Goal: Task Accomplishment & Management: Manage account settings

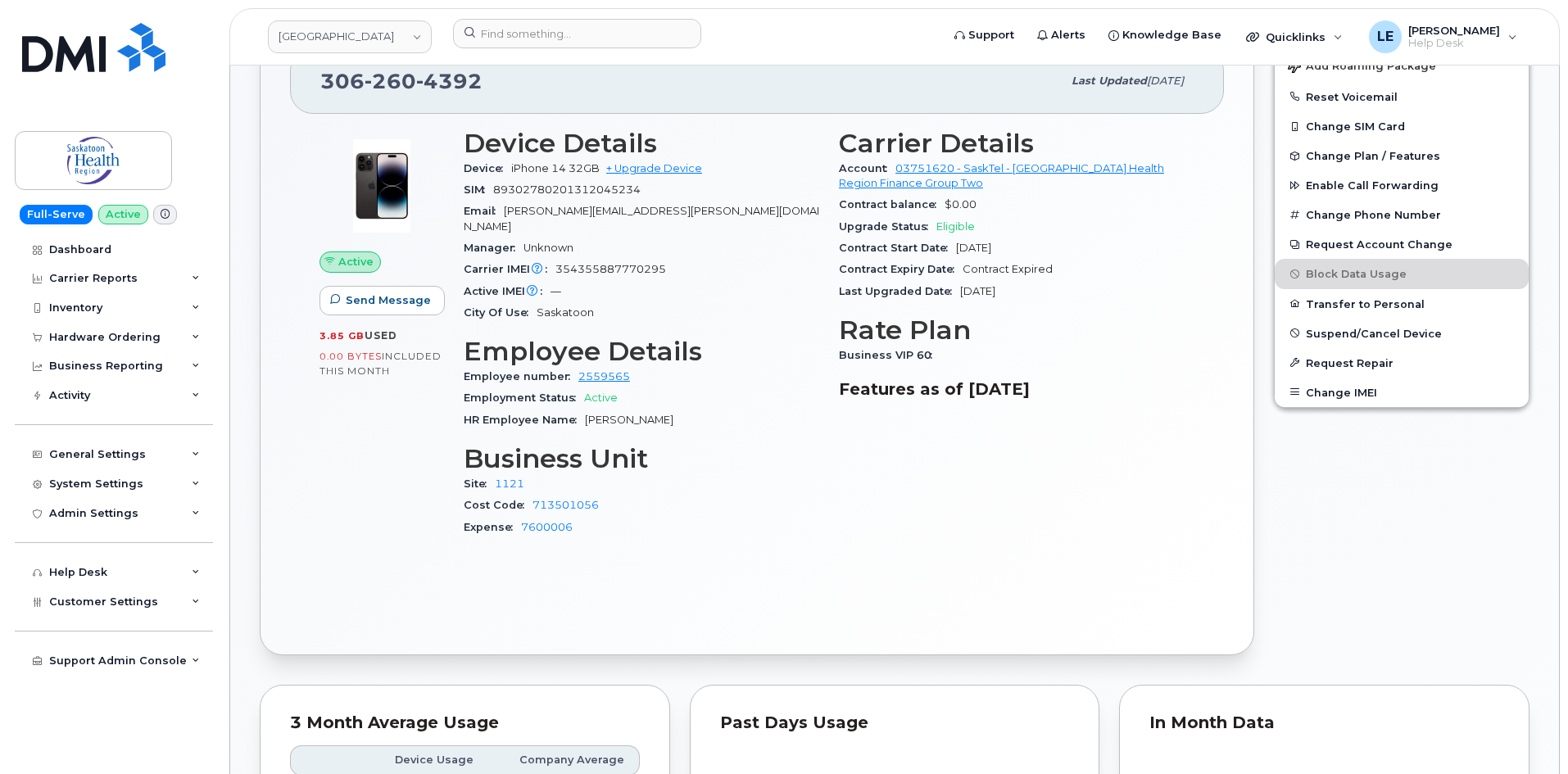
scroll to position [164, 0]
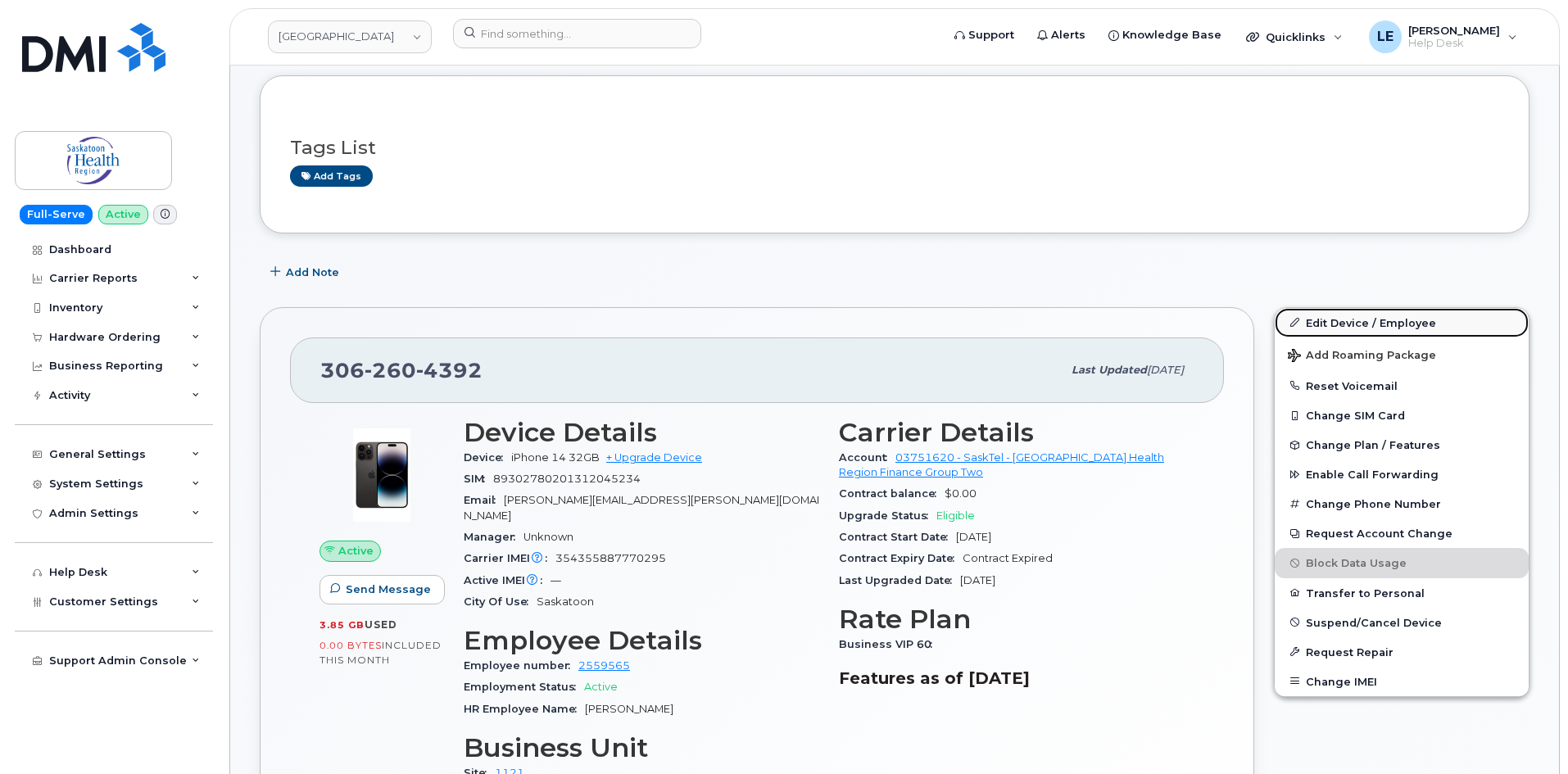
click at [1315, 320] on link "Edit Device / Employee" at bounding box center [1401, 323] width 254 height 30
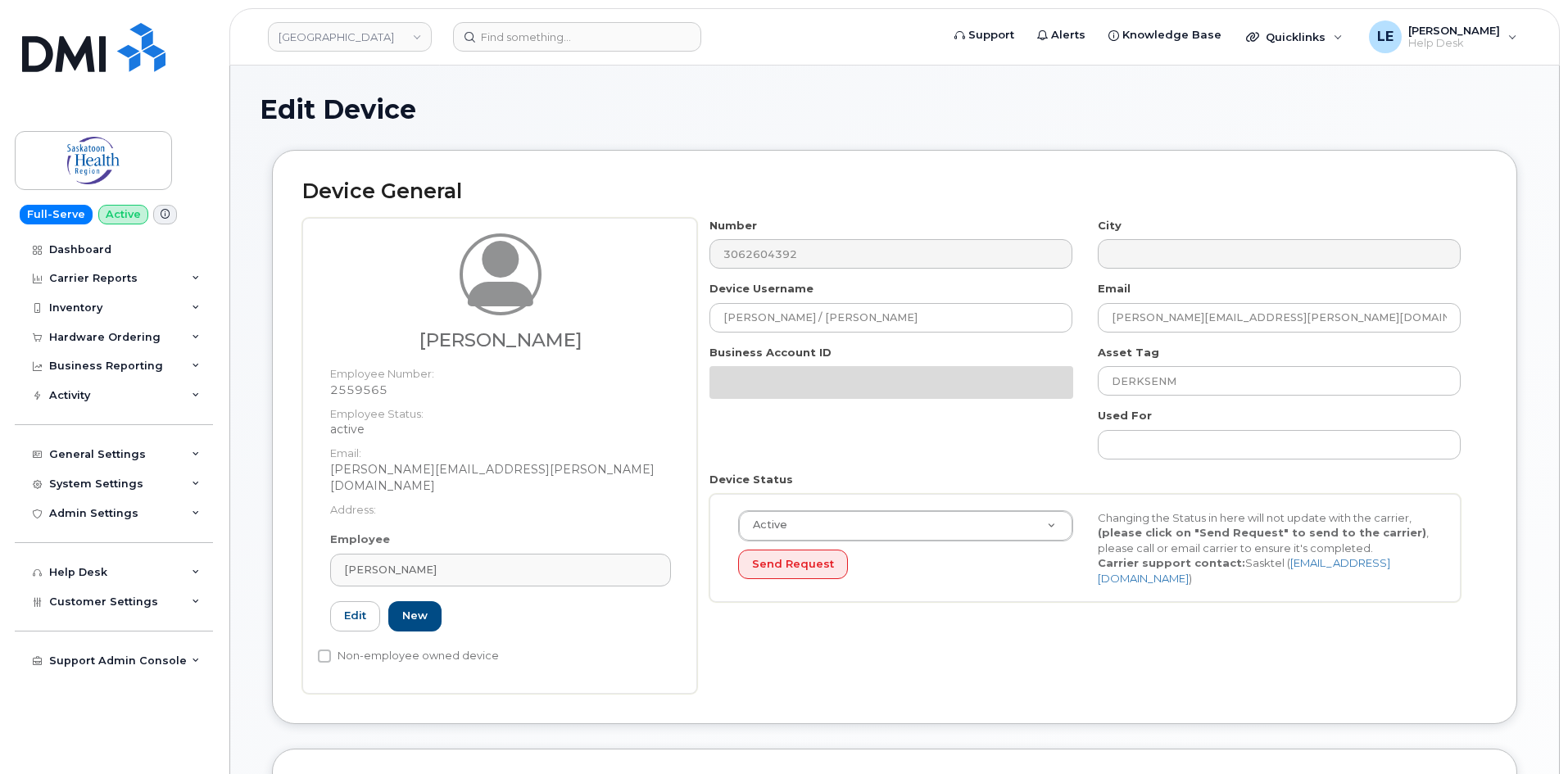
select select "20985"
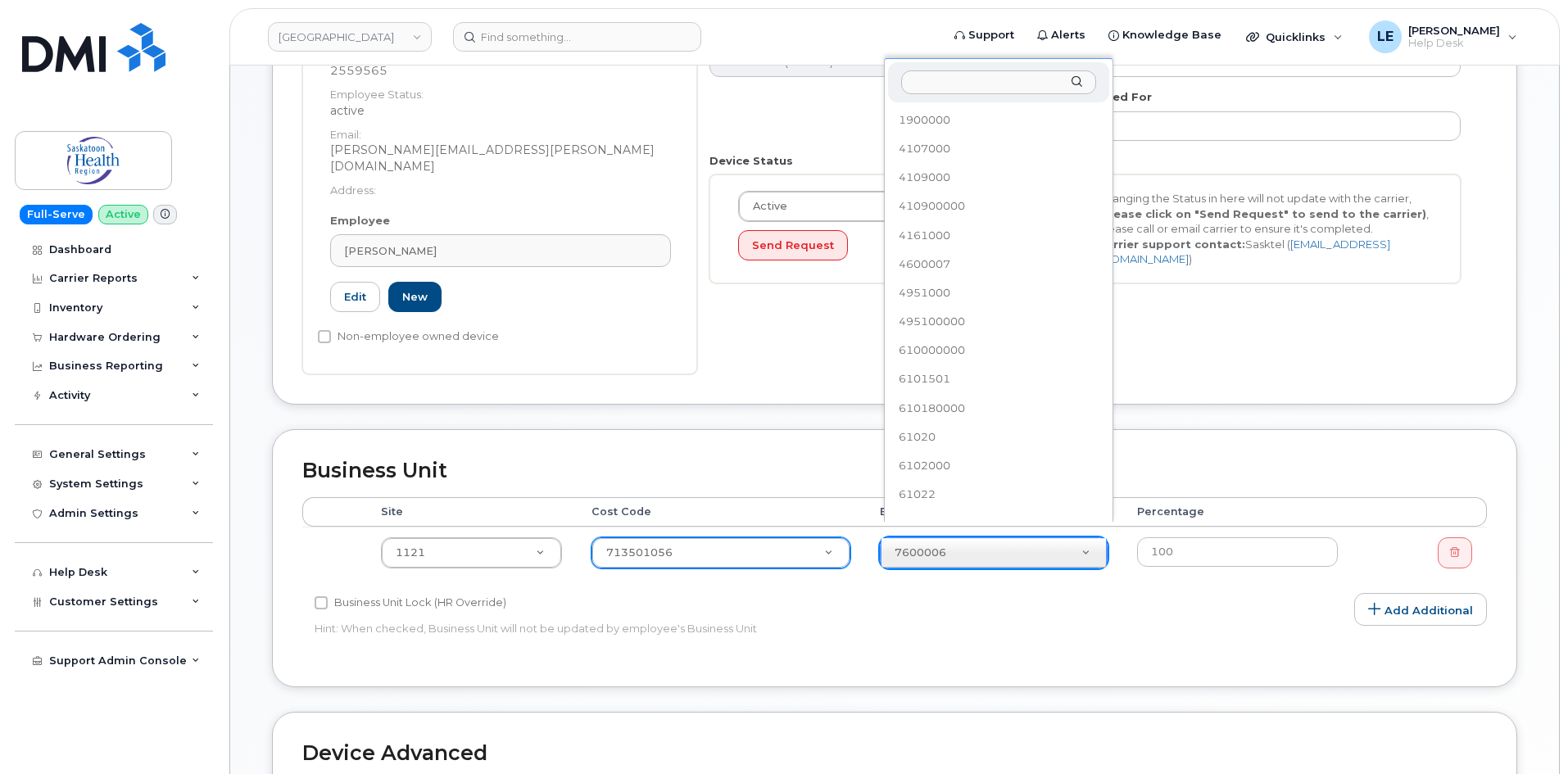
scroll to position [245, 0]
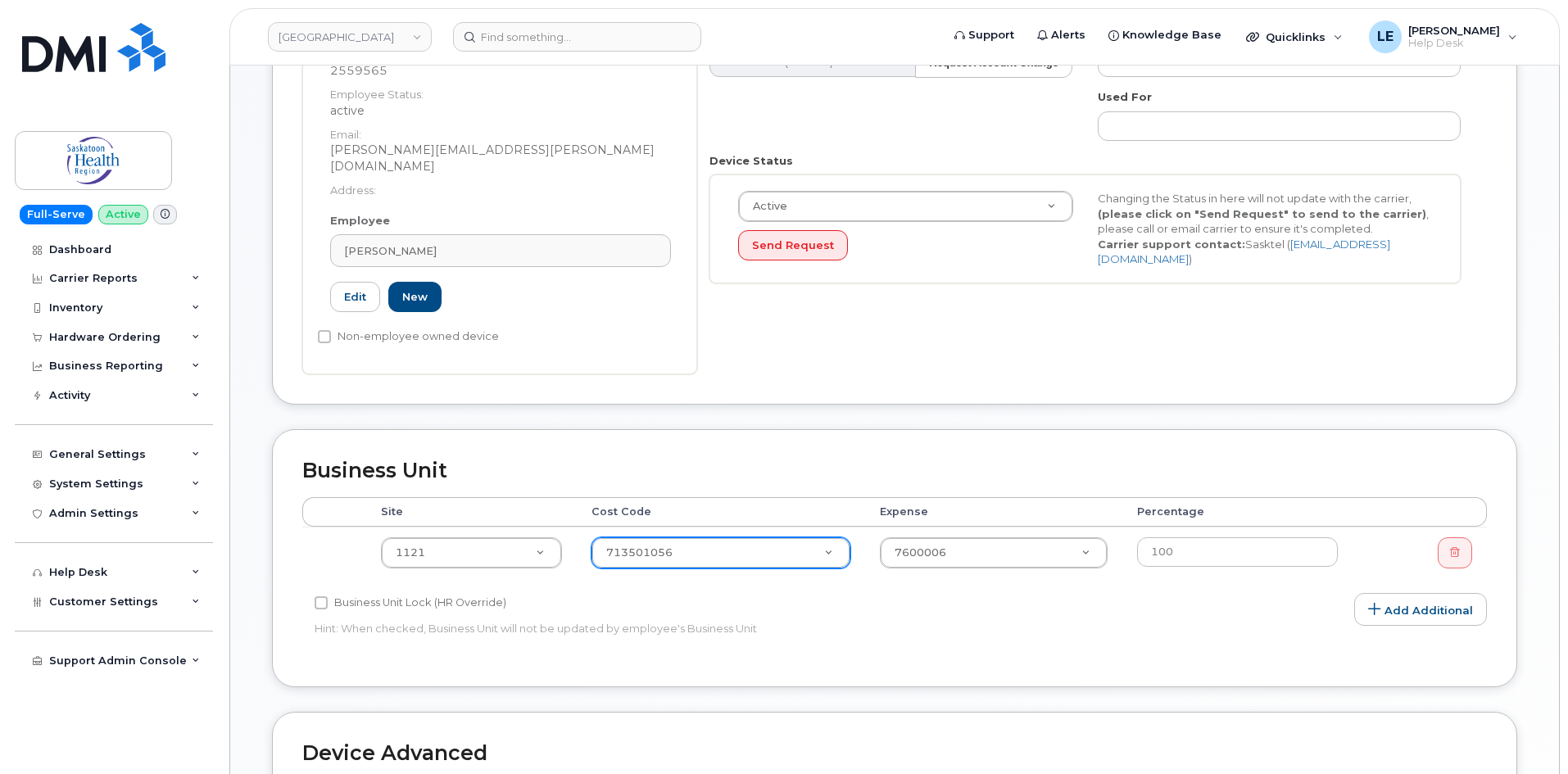
click at [712, 383] on div "Device General Melissa Speiser Employee Number: 2559565 Employee Status: active…" at bounding box center [895, 118] width 1246 height 574
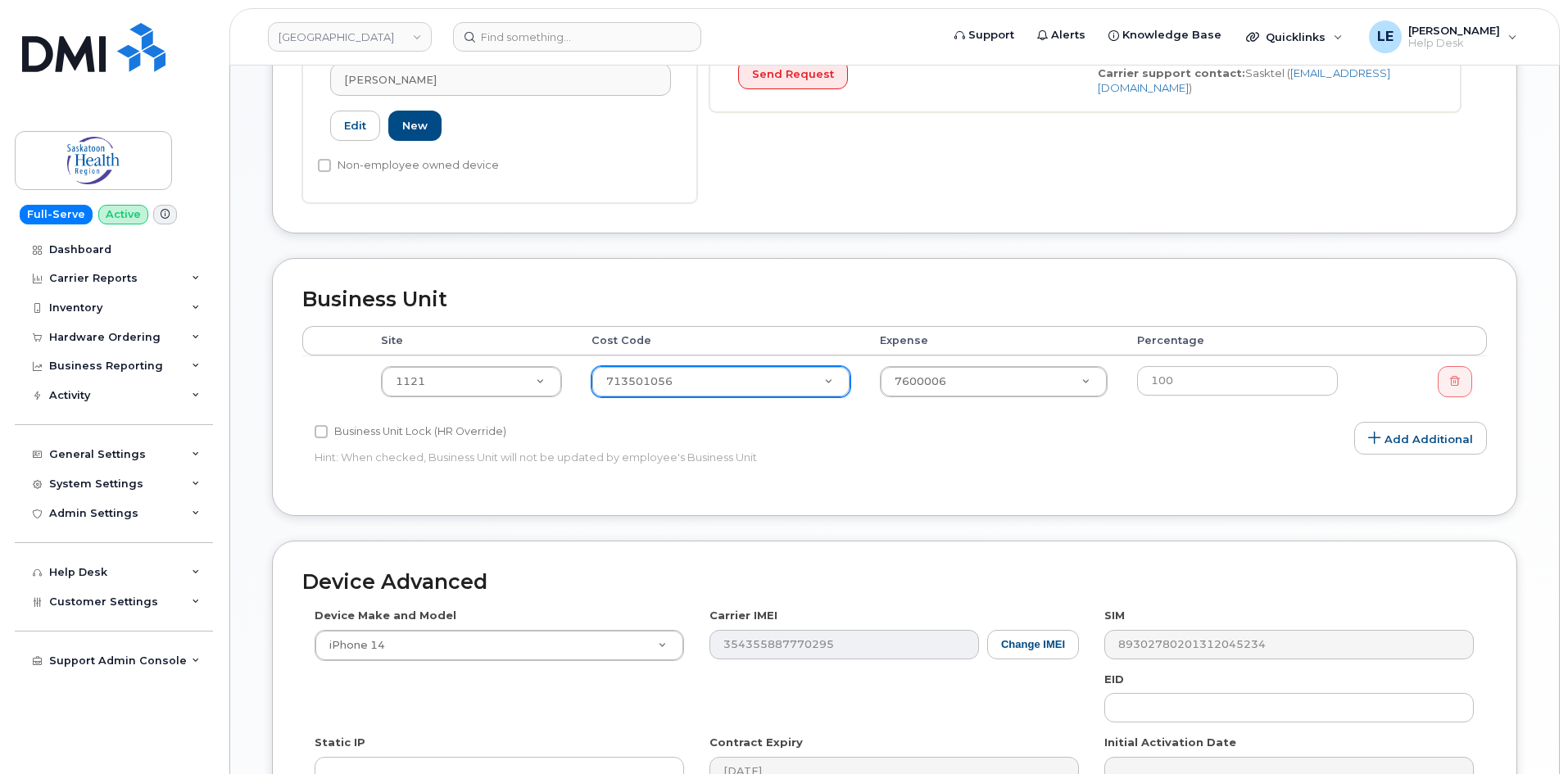
scroll to position [649, 0]
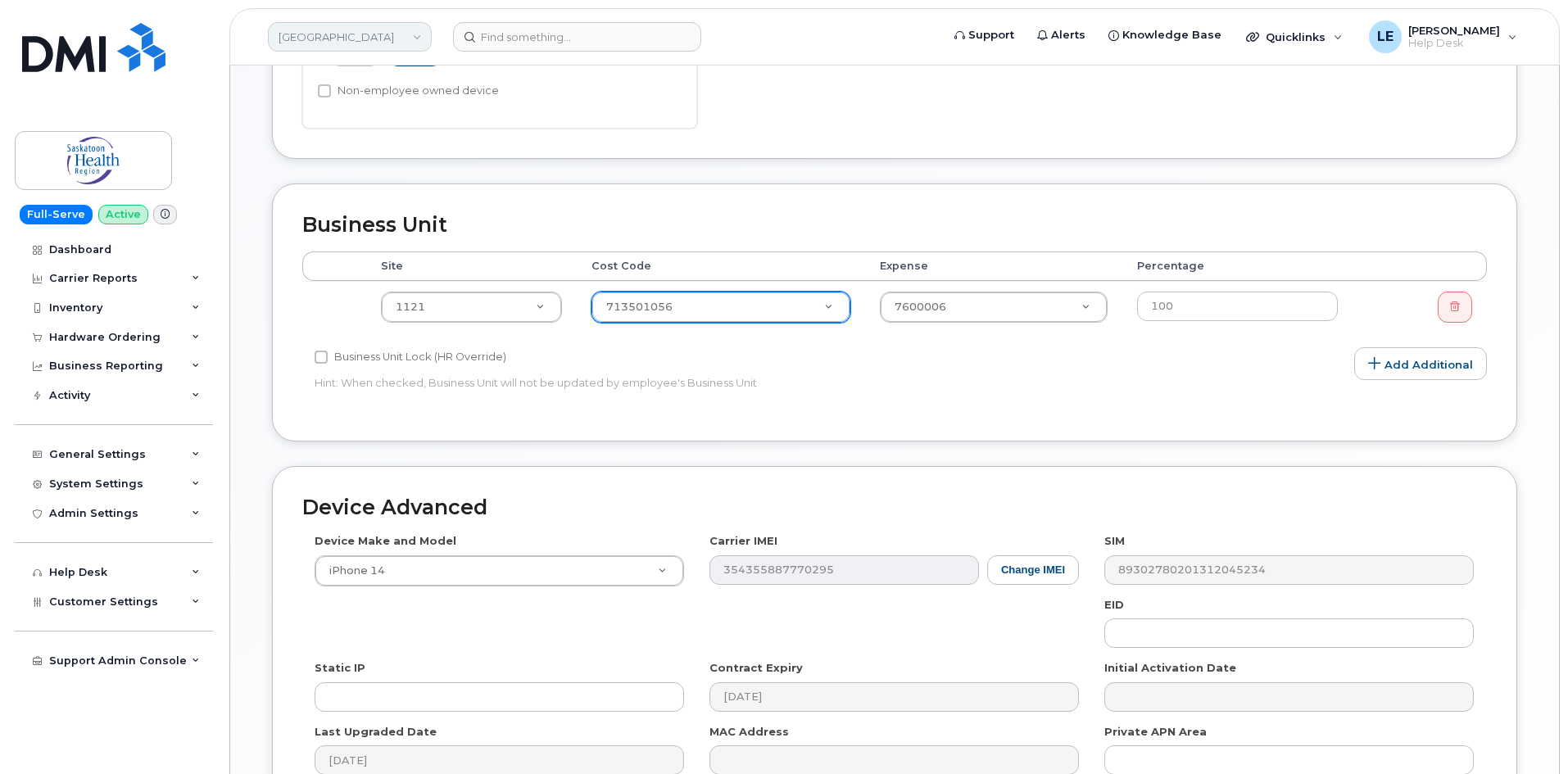
click at [399, 47] on link "[GEOGRAPHIC_DATA]" at bounding box center [350, 37] width 164 height 30
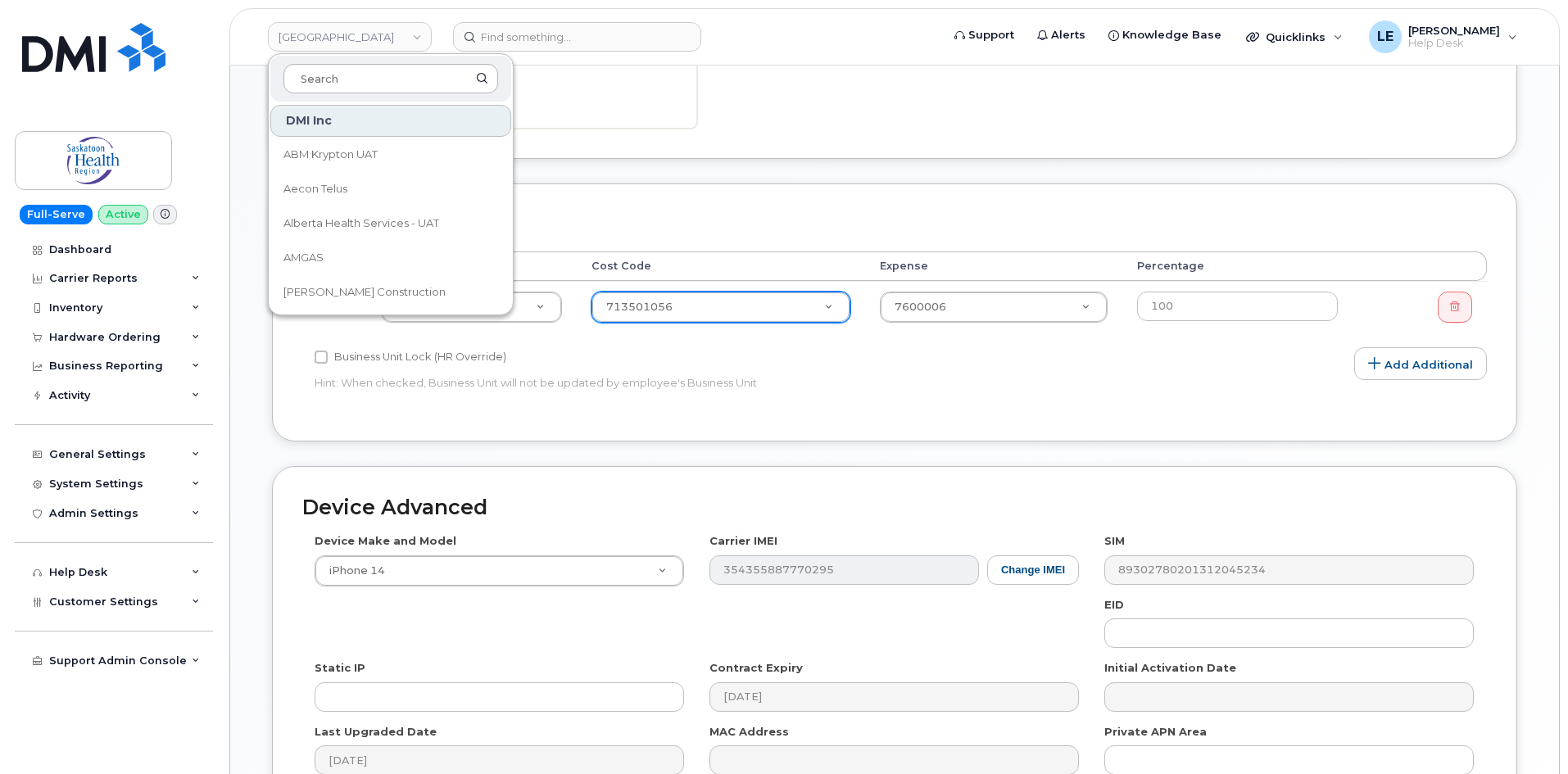
click at [389, 69] on input at bounding box center [391, 79] width 214 height 30
type input "c"
type input "k"
click at [377, 83] on input at bounding box center [391, 79] width 214 height 30
drag, startPoint x: 376, startPoint y: 83, endPoint x: 350, endPoint y: 91, distance: 27.2
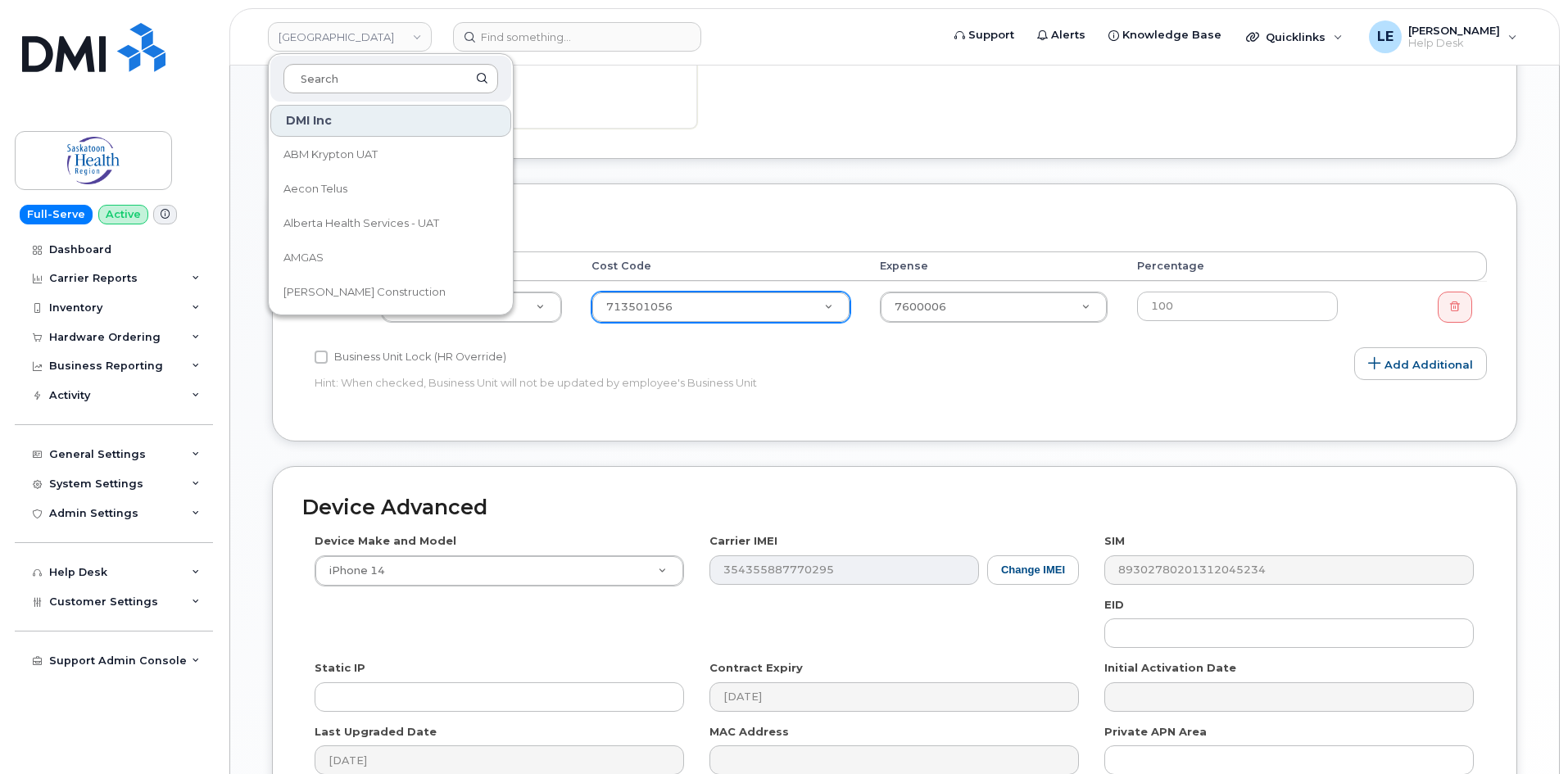
click at [375, 83] on input at bounding box center [391, 79] width 214 height 30
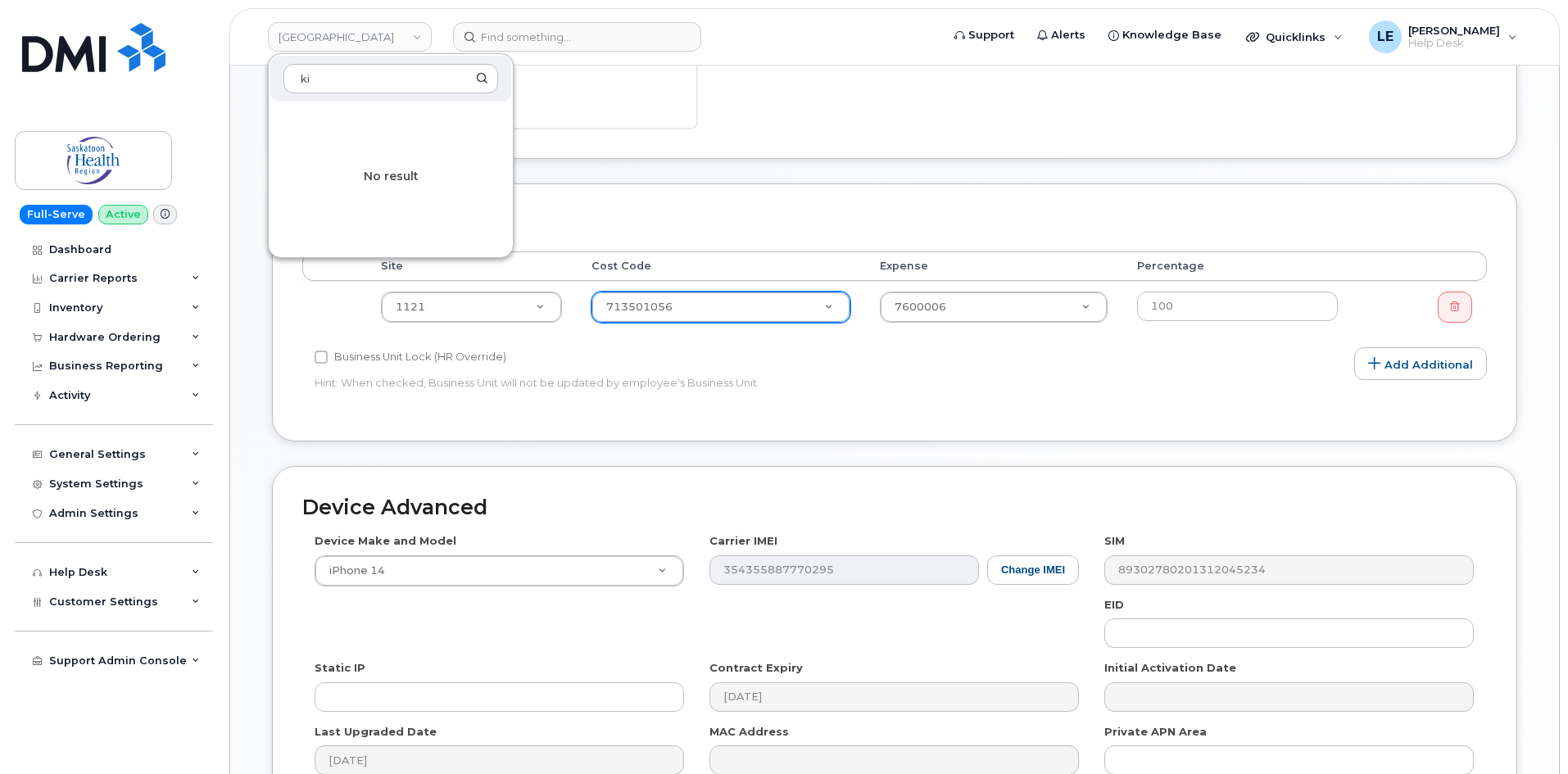
type input "k"
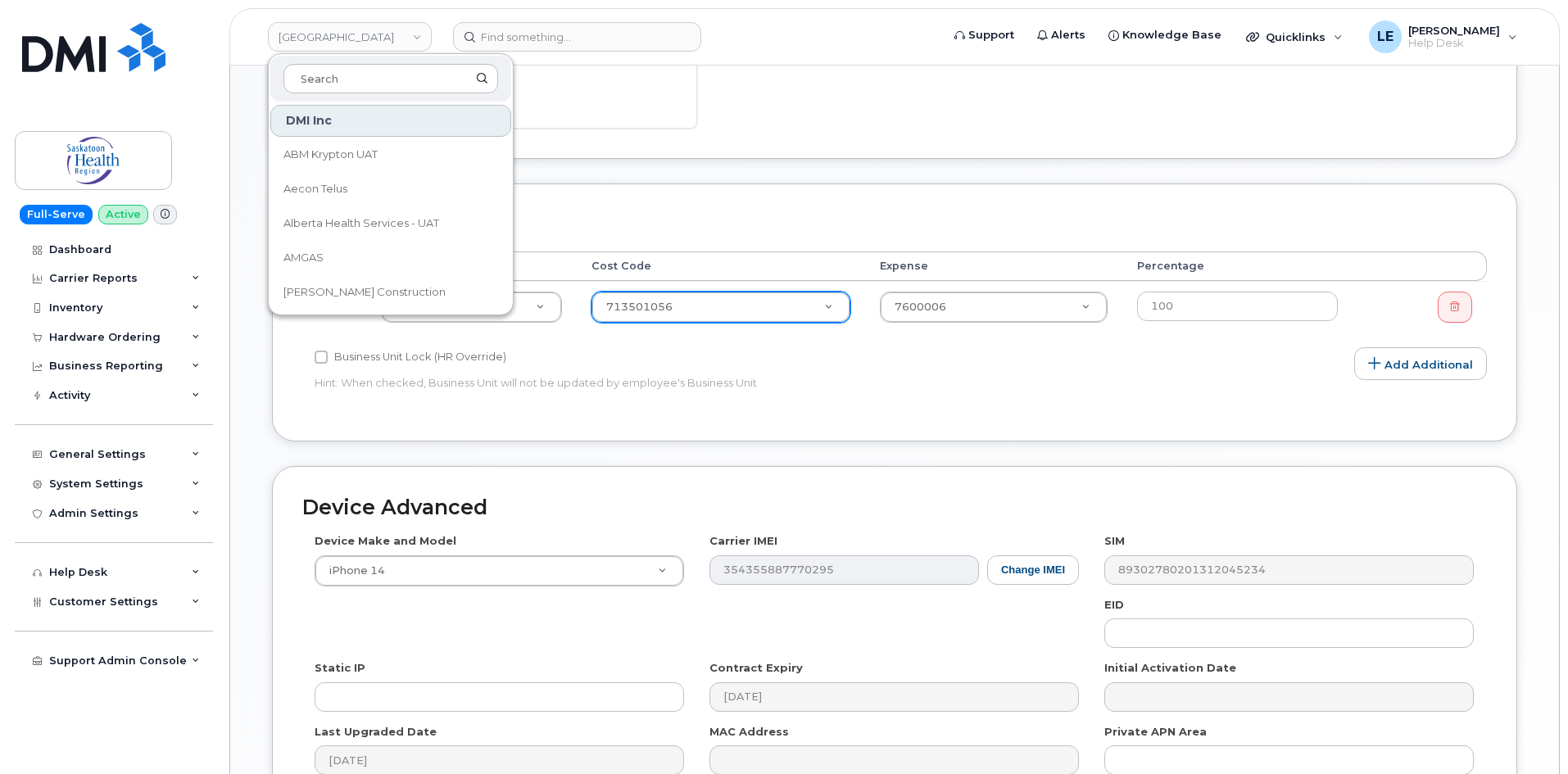
click at [333, 52] on div "Saskatoon Health Region DMI Inc ABM Krypton UAT Aecon Telus Alberta Health Serv…" at bounding box center [350, 36] width 180 height 33
click at [336, 42] on link "[GEOGRAPHIC_DATA]" at bounding box center [350, 37] width 164 height 30
click at [391, 39] on link "[GEOGRAPHIC_DATA]" at bounding box center [350, 37] width 164 height 30
click at [512, 50] on input at bounding box center [577, 37] width 249 height 30
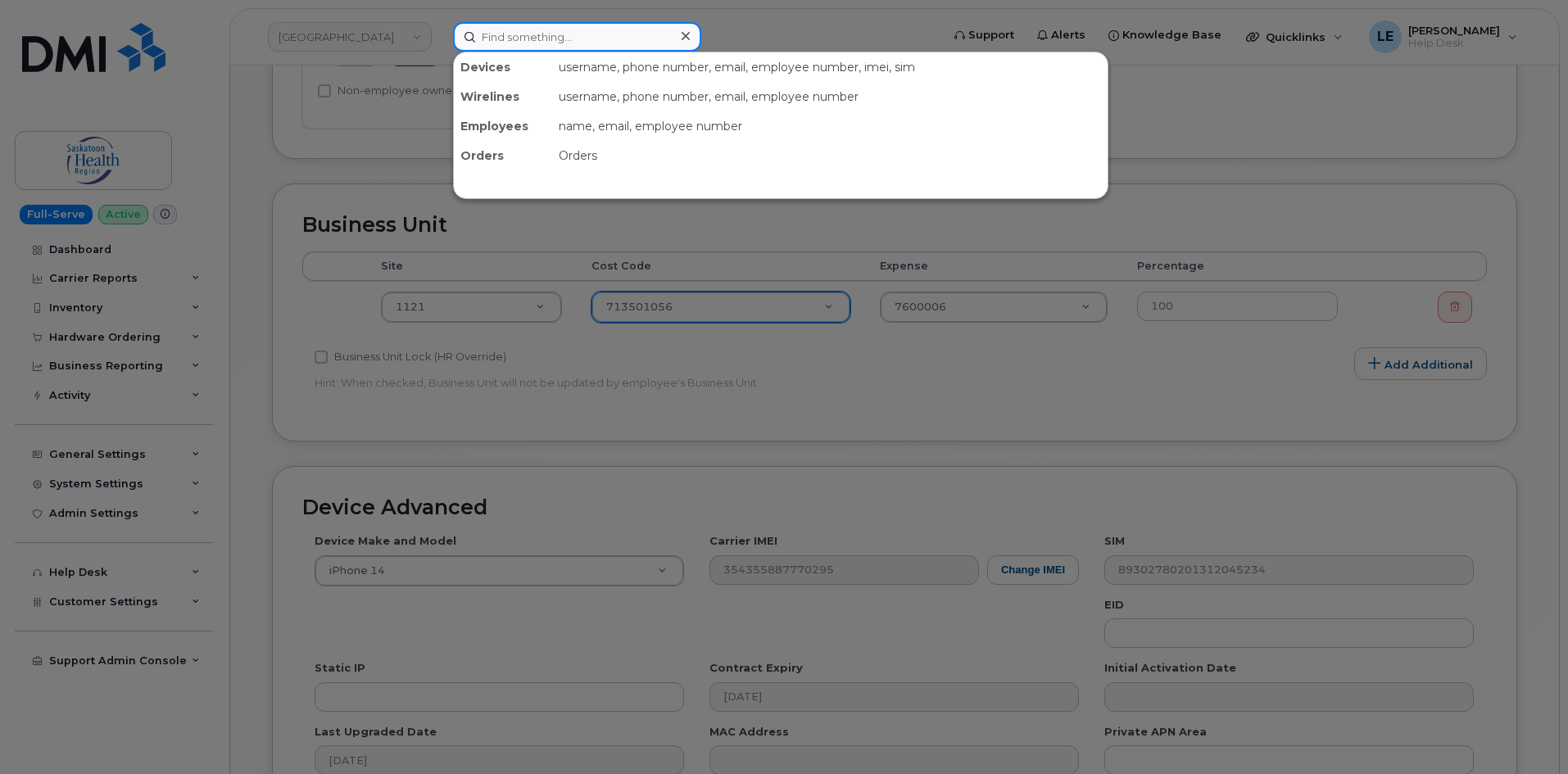
click at [512, 50] on input at bounding box center [577, 37] width 249 height 30
paste input "302917"
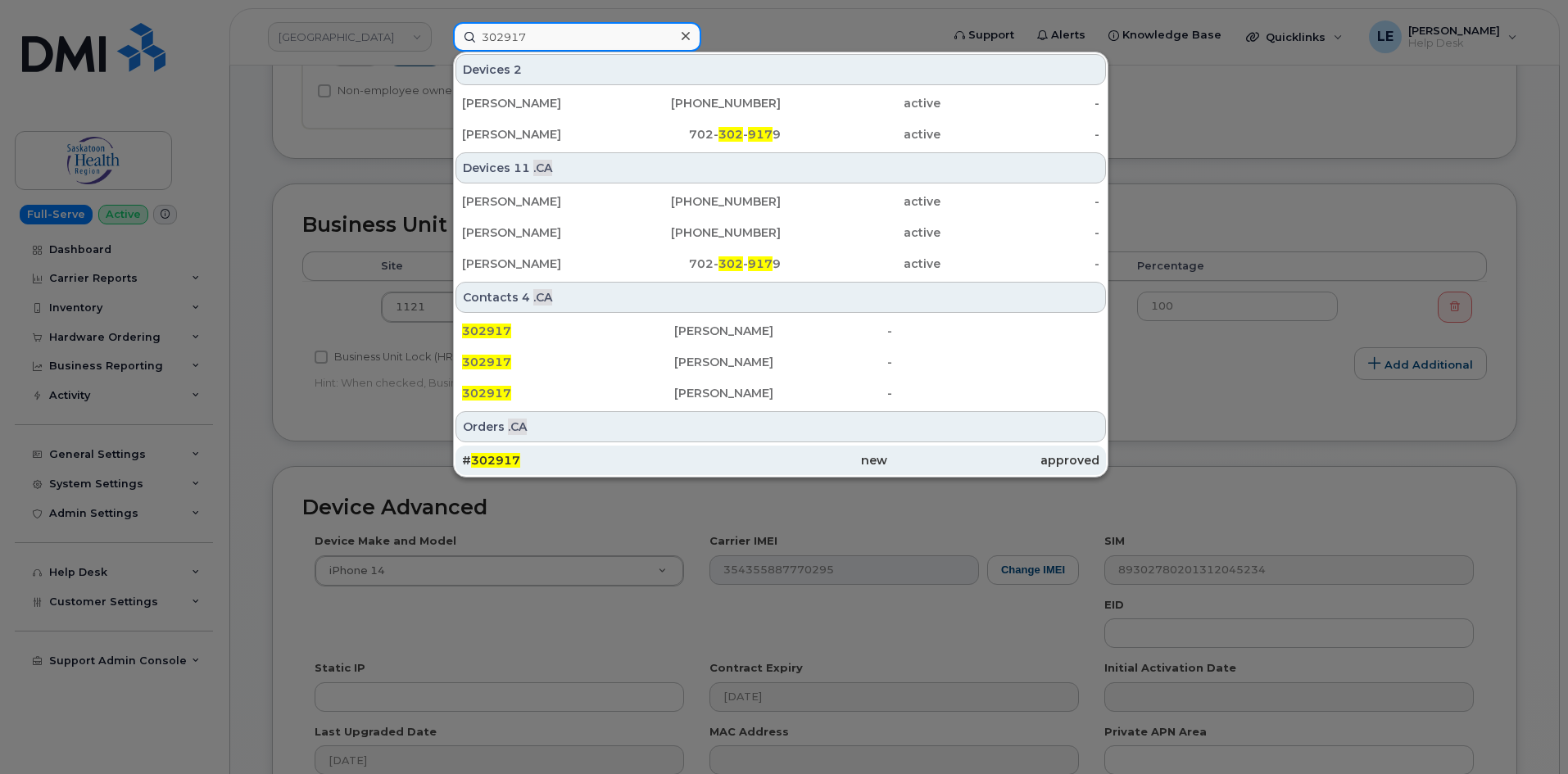
type input "302917"
click at [523, 459] on div "# 302917" at bounding box center [568, 460] width 213 height 17
